Goal: Task Accomplishment & Management: Manage account settings

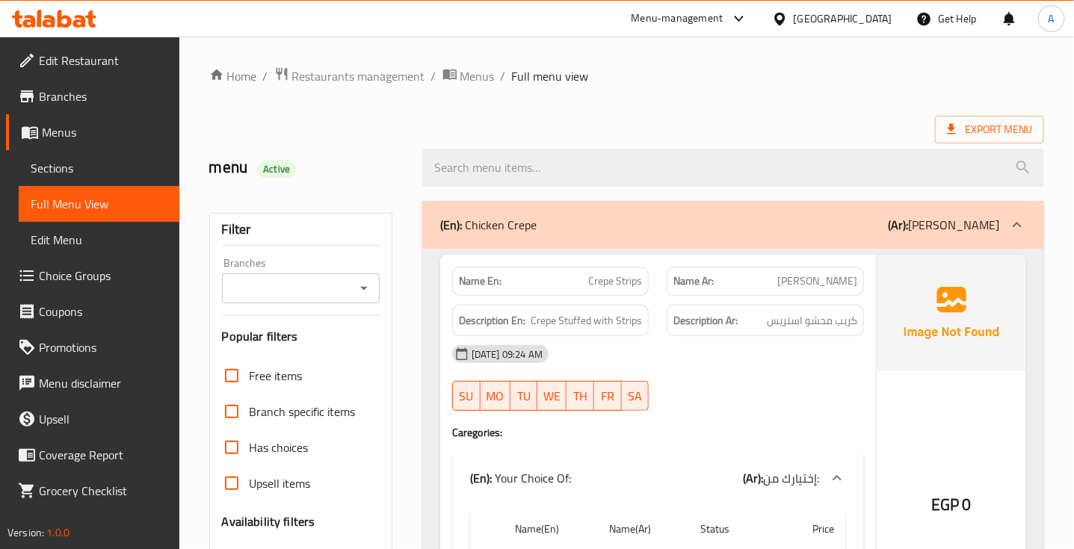
click at [808, 67] on ol "Home / Restaurants management / Menus / Full menu view" at bounding box center [626, 75] width 834 height 19
click at [820, 235] on div "(En): Chicken Crepe (Ar): كريب الفراخ" at bounding box center [733, 225] width 622 height 48
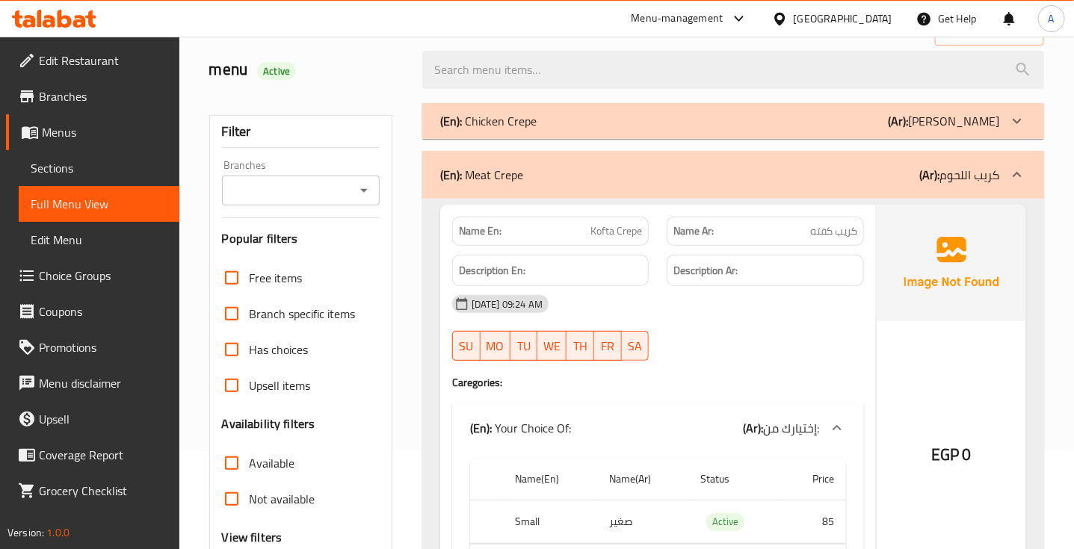
scroll to position [93, 0]
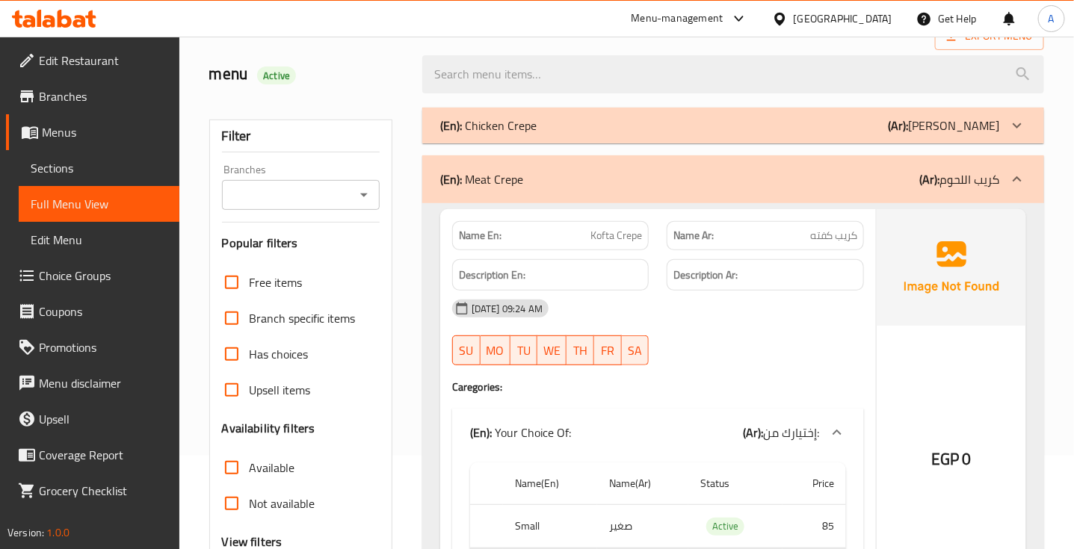
click at [790, 183] on div "(En): Meat Crepe (Ar): كريب اللحوم" at bounding box center [719, 179] width 559 height 18
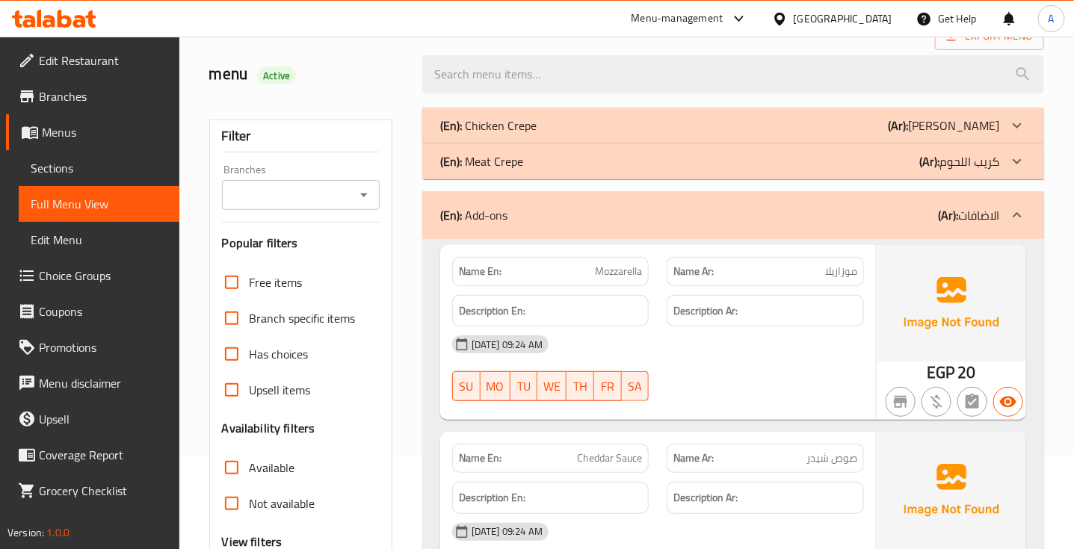
click at [696, 367] on div "13-08-2025 09:24 AM SU MO TU WE TH FR SA" at bounding box center [658, 368] width 430 height 84
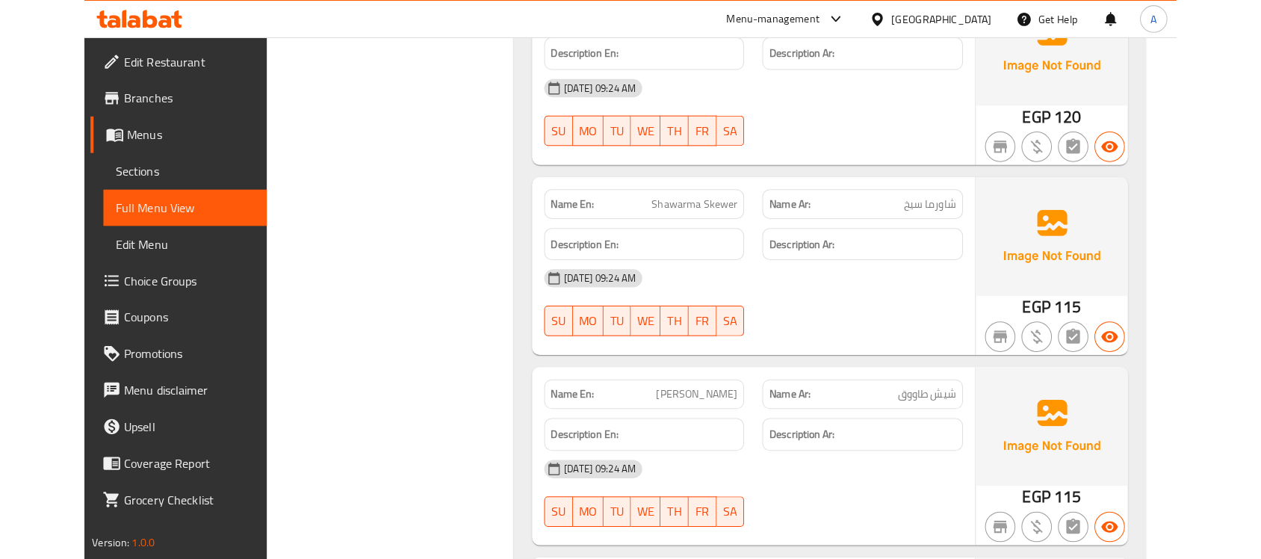
scroll to position [4109, 0]
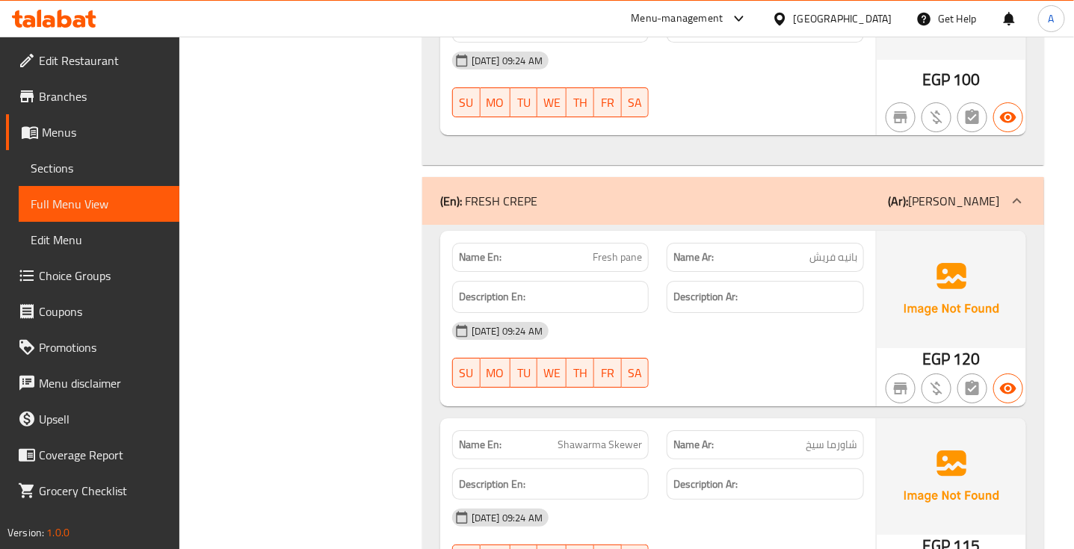
drag, startPoint x: 828, startPoint y: 87, endPoint x: 842, endPoint y: 73, distance: 20.1
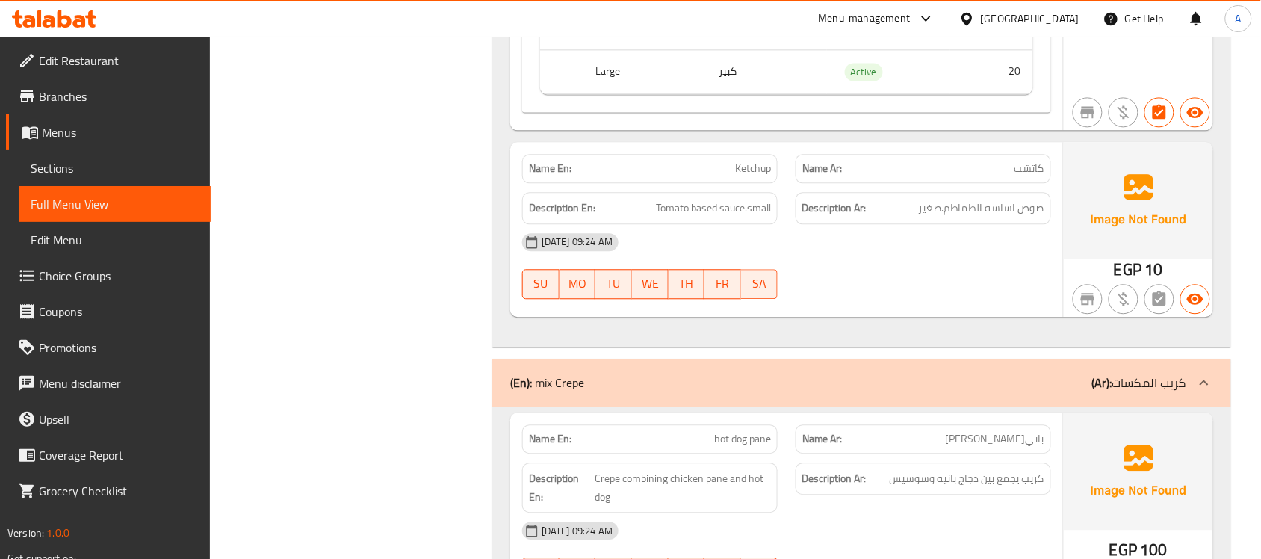
scroll to position [2615, 0]
click at [864, 300] on div at bounding box center [923, 300] width 273 height 18
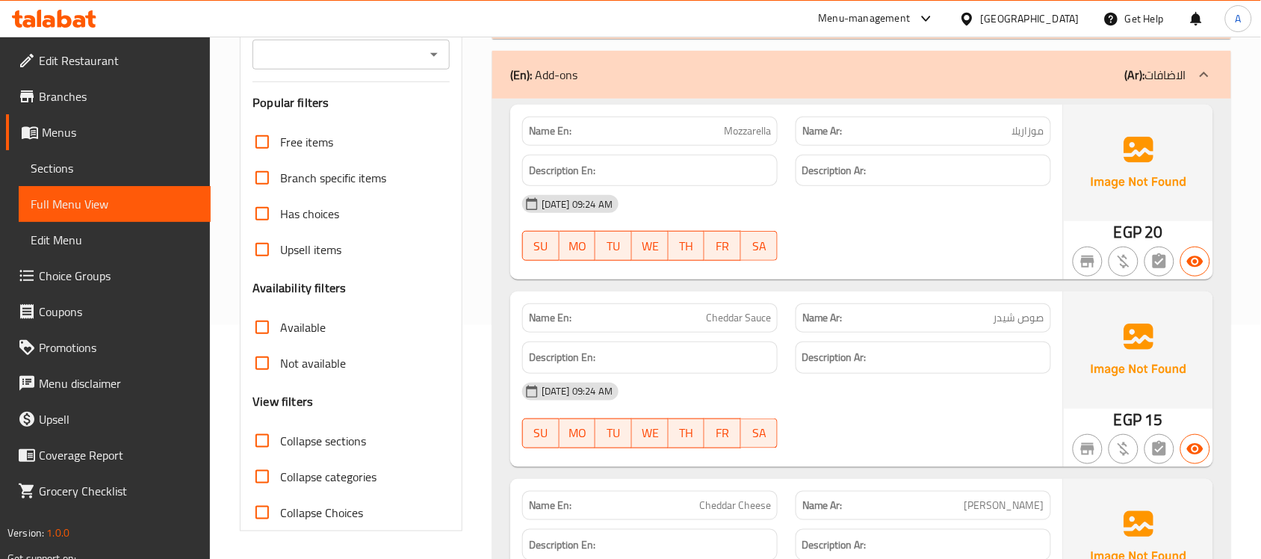
scroll to position [467, 0]
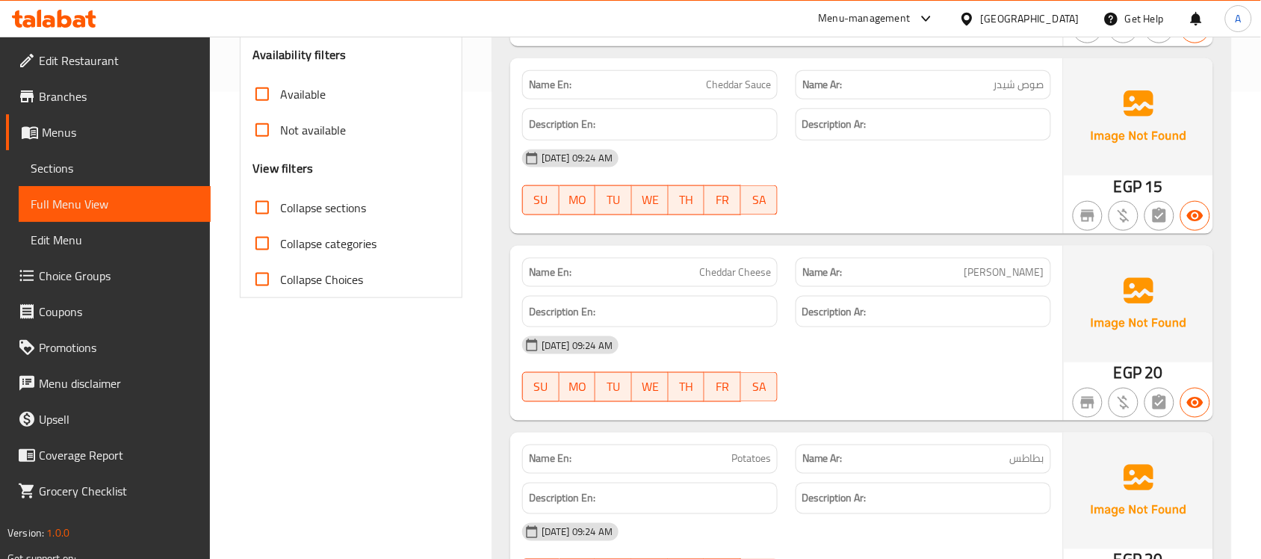
click at [258, 206] on input "Collapse sections" at bounding box center [262, 208] width 36 height 36
checkbox input "true"
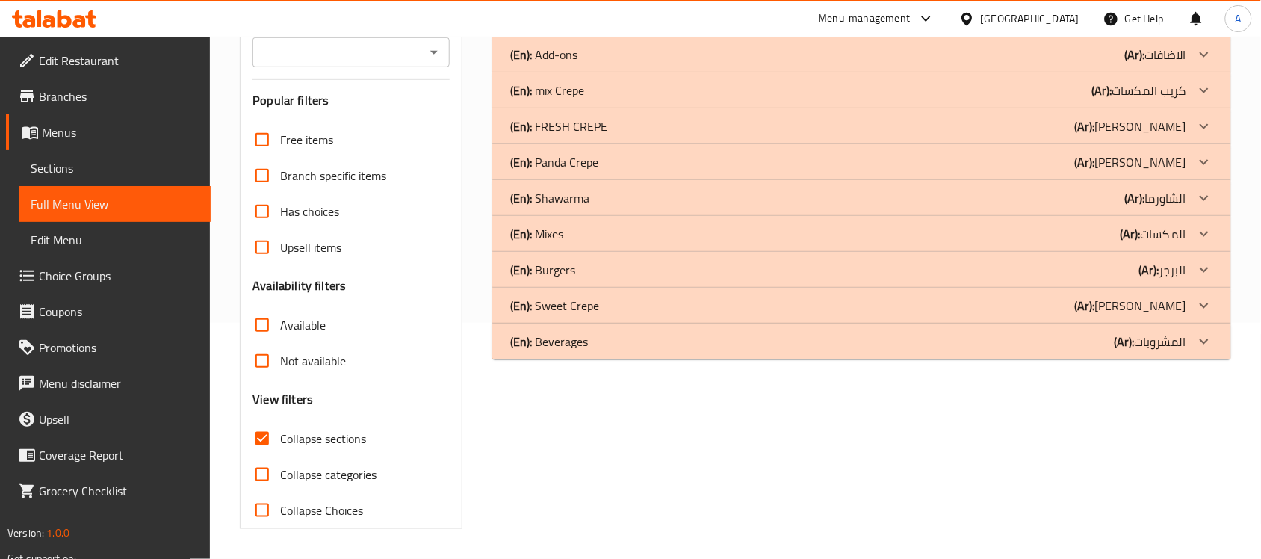
scroll to position [236, 0]
click at [258, 206] on input "Has choices" at bounding box center [262, 211] width 36 height 36
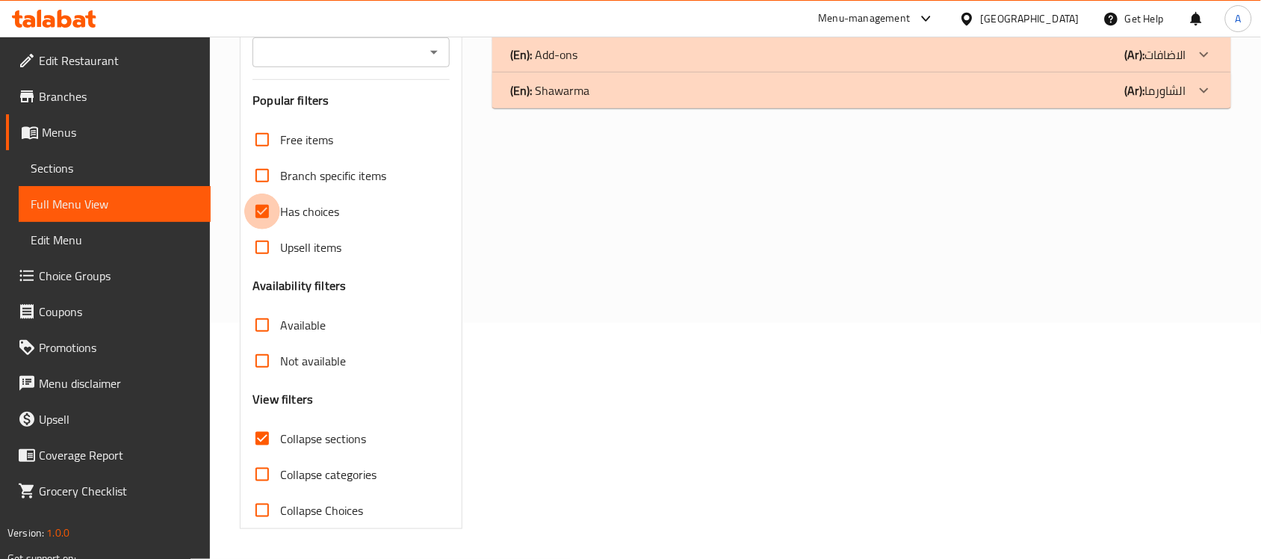
click at [262, 213] on input "Has choices" at bounding box center [262, 211] width 36 height 36
checkbox input "false"
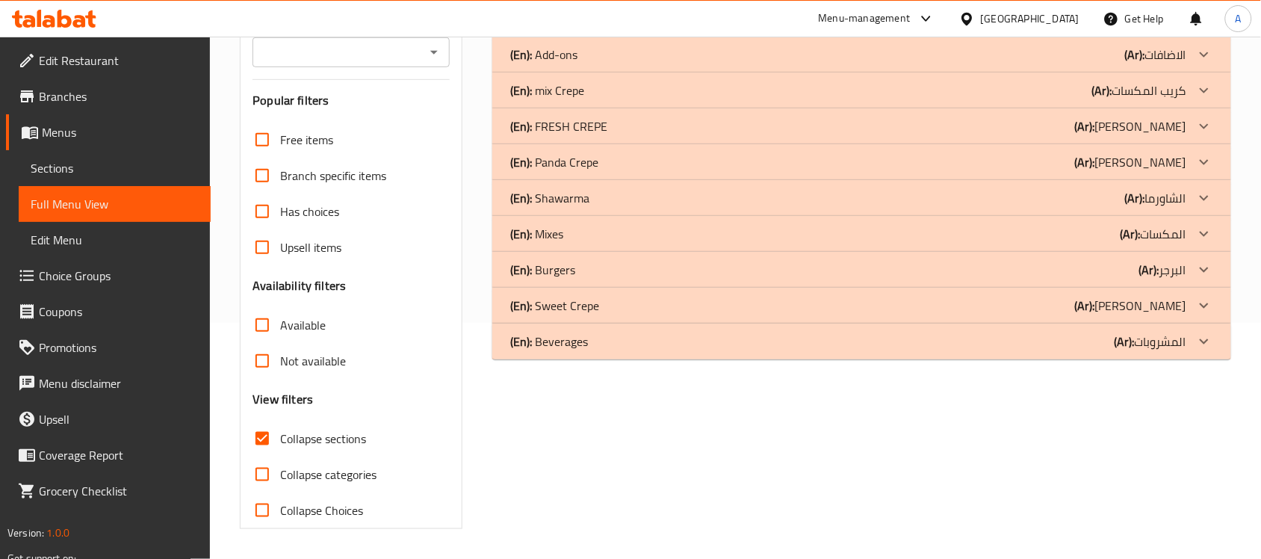
click at [256, 447] on input "Collapse sections" at bounding box center [262, 439] width 36 height 36
checkbox input "false"
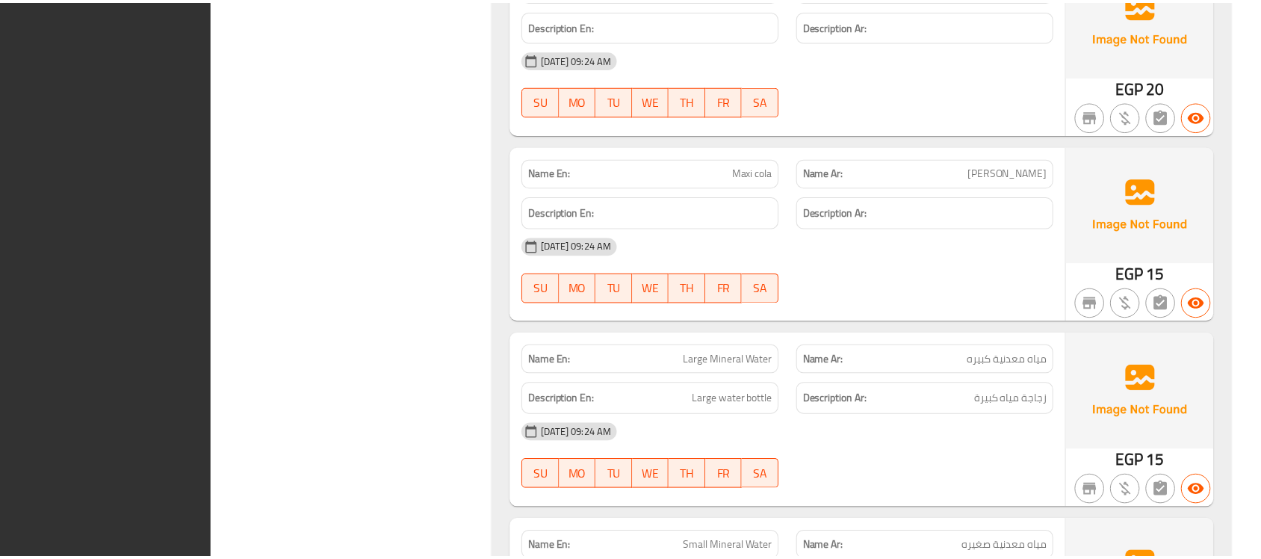
scroll to position [15670, 0]
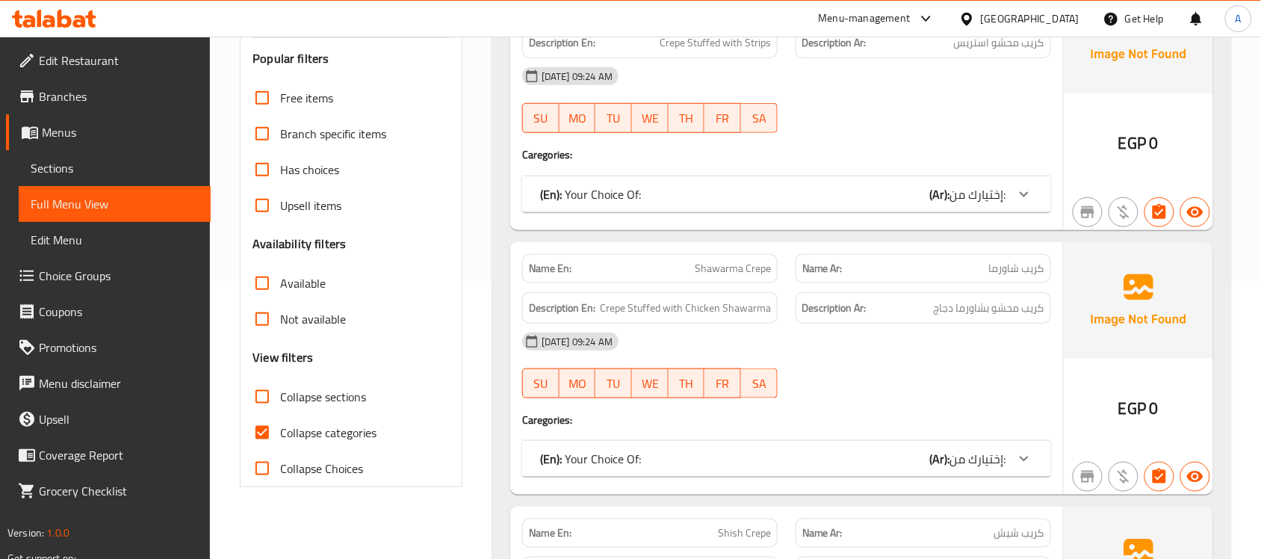
scroll to position [280, 0]
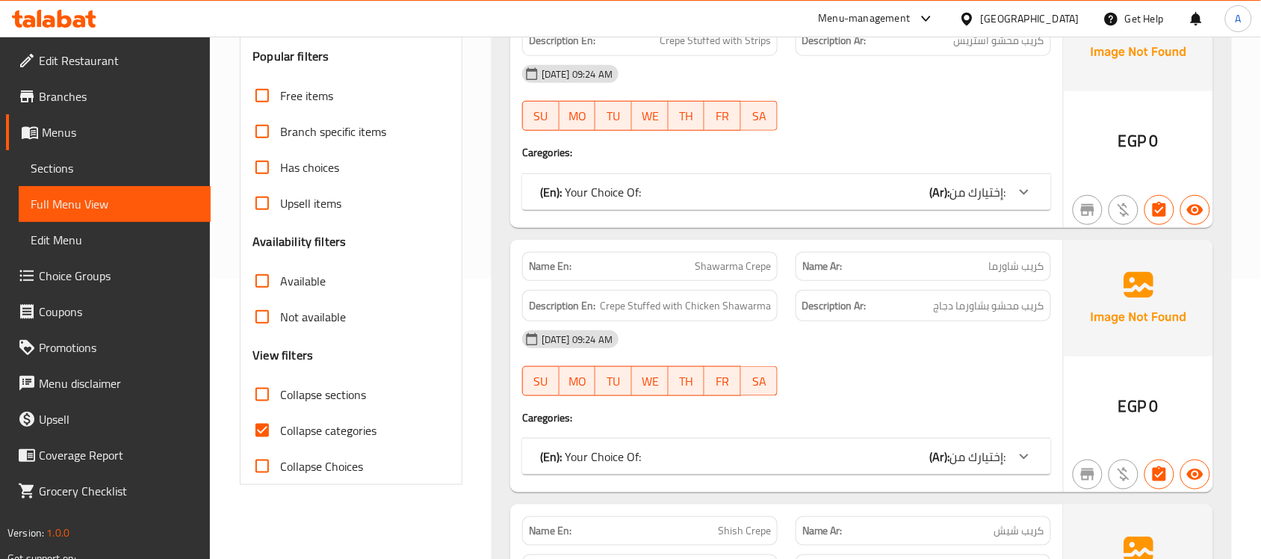
click at [269, 435] on input "Collapse categories" at bounding box center [262, 430] width 36 height 36
checkbox input "false"
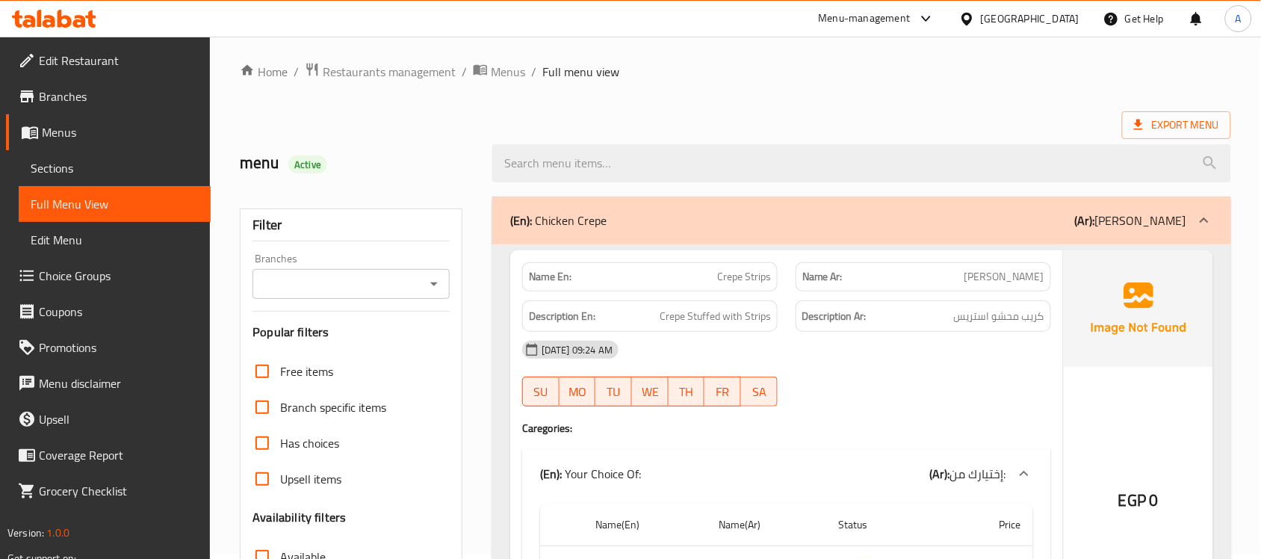
scroll to position [0, 0]
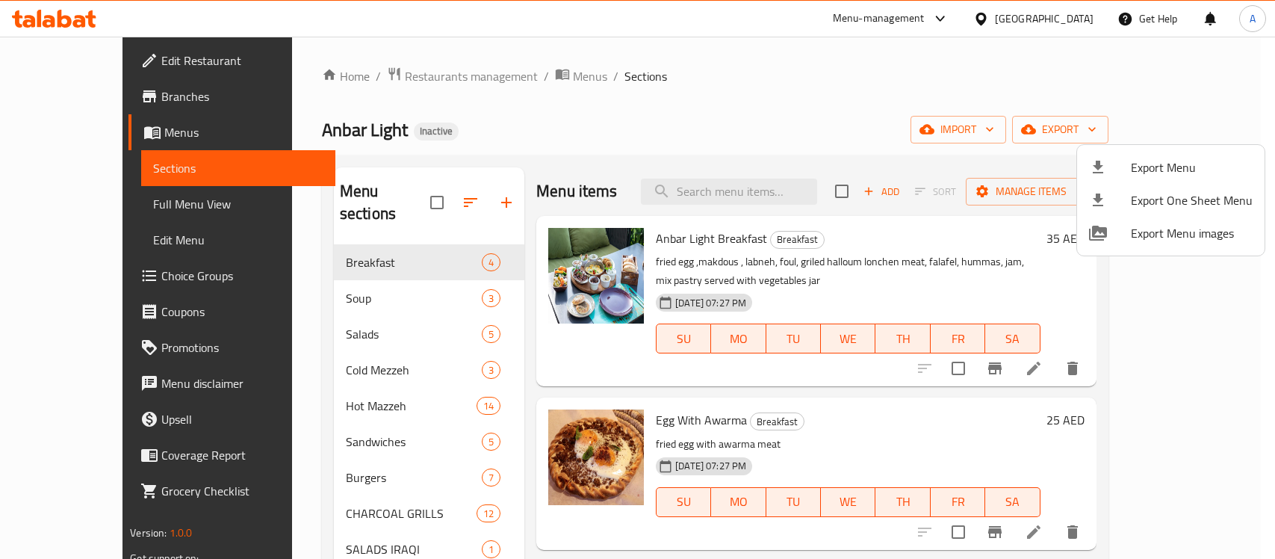
click at [710, 114] on div at bounding box center [637, 279] width 1275 height 559
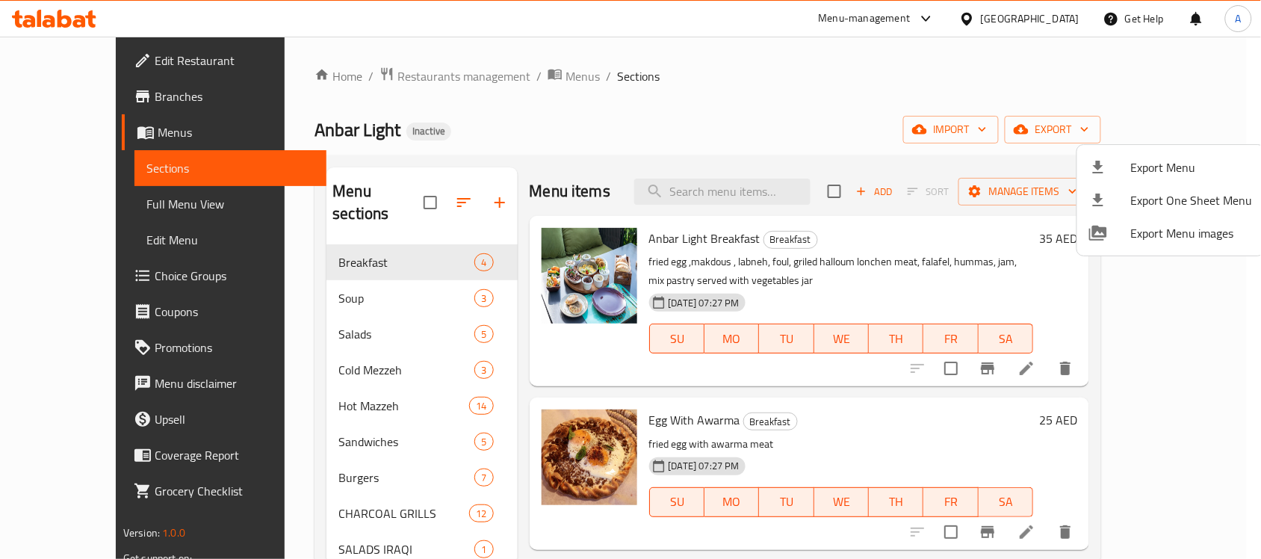
scroll to position [39, 0]
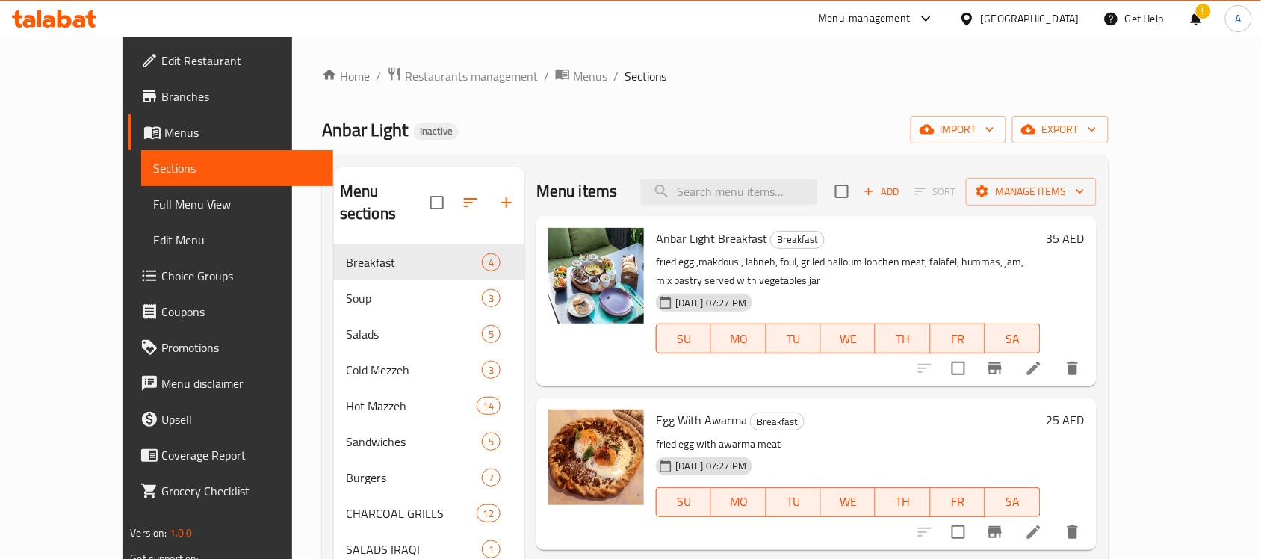
click at [788, 205] on div "Menu items Add Sort Manage items" at bounding box center [816, 191] width 560 height 49
click at [788, 196] on input "search" at bounding box center [729, 192] width 176 height 26
paste input "MACKBOUS"
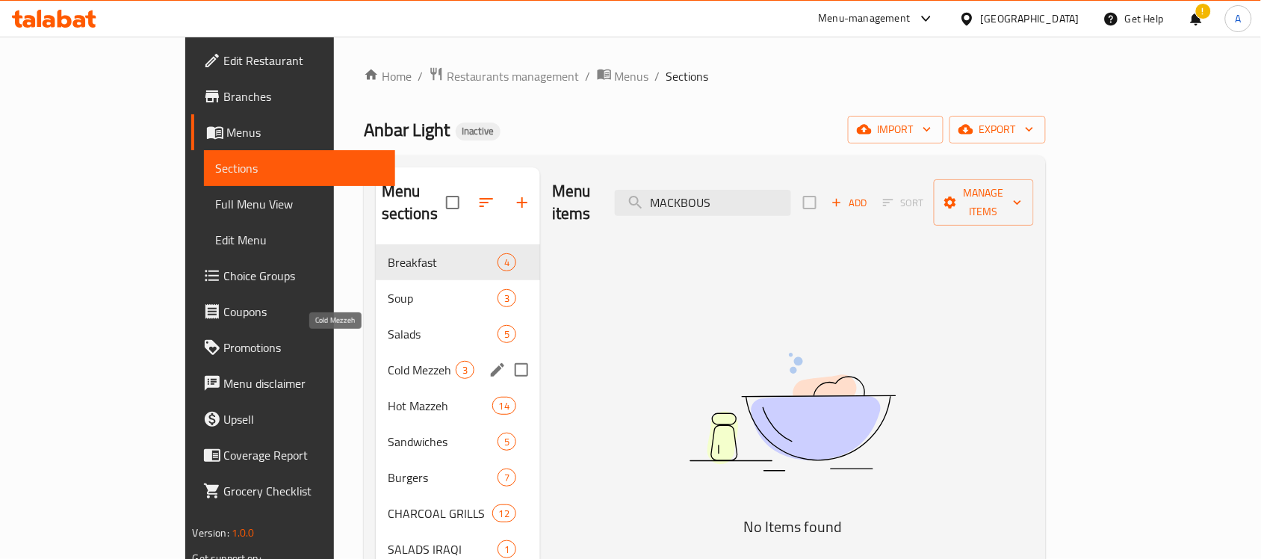
type input "MACKBOUS"
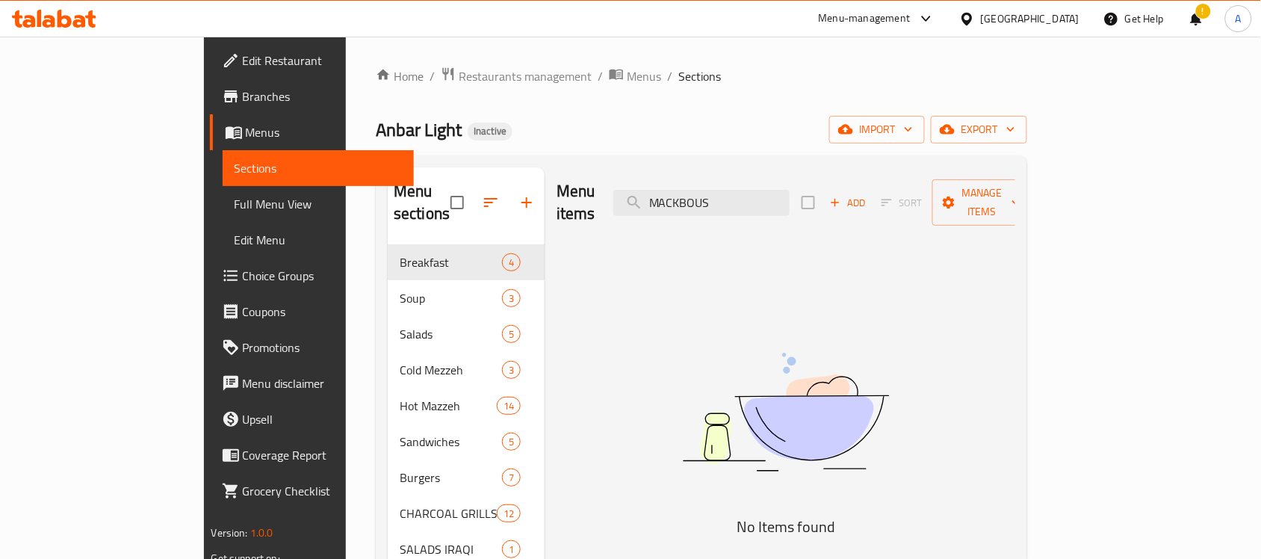
click at [785, 214] on div "Menu items MACKBOUS Add Sort Manage items" at bounding box center [786, 202] width 459 height 71
click at [784, 205] on div "Menu items MACKBOUS Add Sort Manage items" at bounding box center [786, 202] width 459 height 71
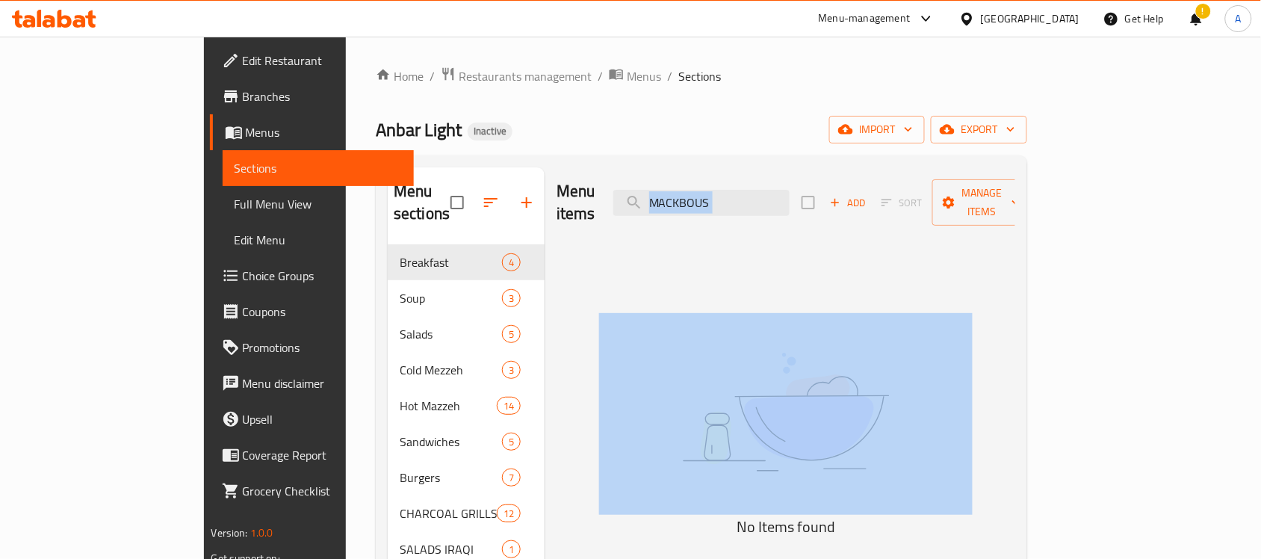
click at [784, 205] on div "Menu items MACKBOUS Add Sort Manage items" at bounding box center [786, 202] width 459 height 71
click at [752, 214] on div "Menu items MACKBOUS Add Sort Manage items" at bounding box center [786, 202] width 459 height 71
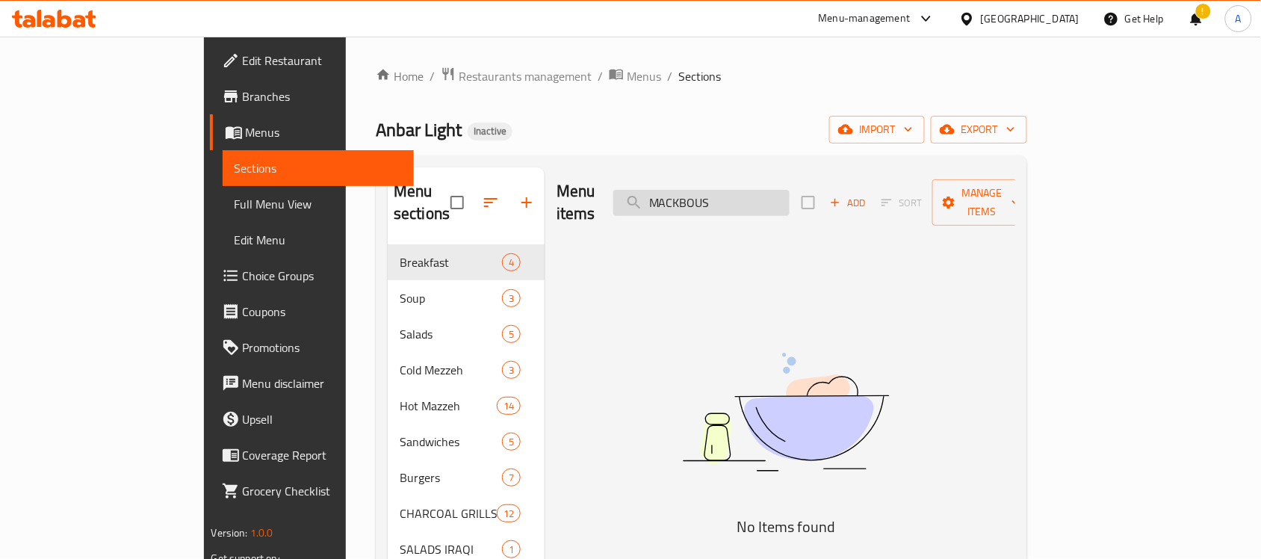
click at [761, 196] on input "MACKBOUS" at bounding box center [701, 203] width 176 height 26
paste input "search"
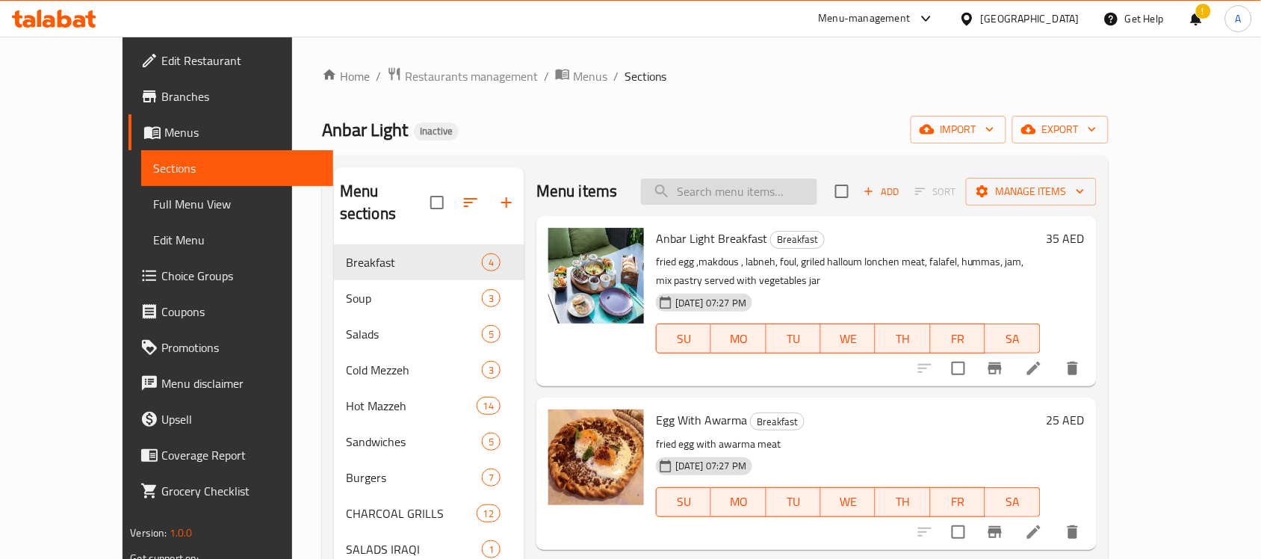
click at [757, 188] on input "search" at bounding box center [729, 192] width 176 height 26
paste input "search"
paste input "LAMB CHOPS MACKBOUS"
type input "LAMB CHOPS MACKBOUS"
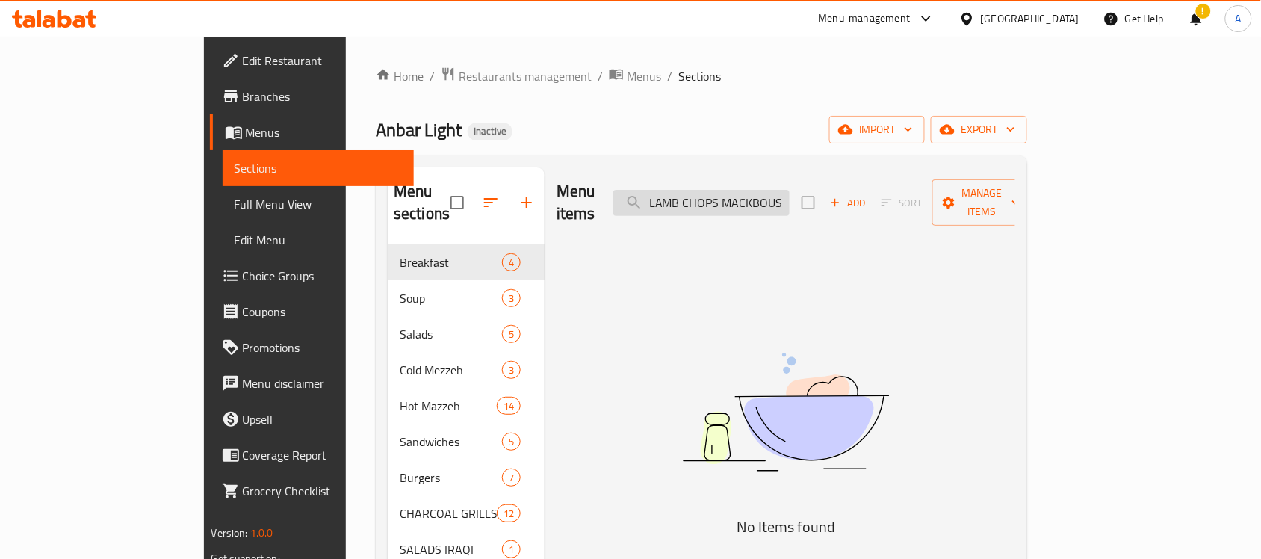
click at [790, 195] on input "LAMB CHOPS MACKBOUS" at bounding box center [701, 203] width 176 height 26
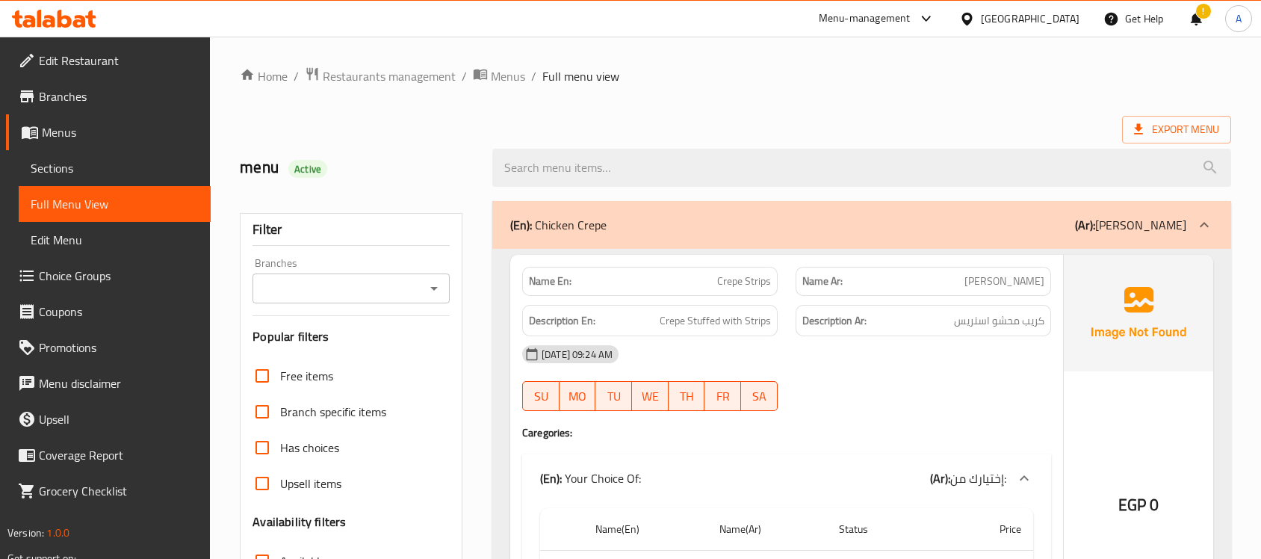
scroll to position [15670, 0]
